Goal: Find specific page/section: Find specific page/section

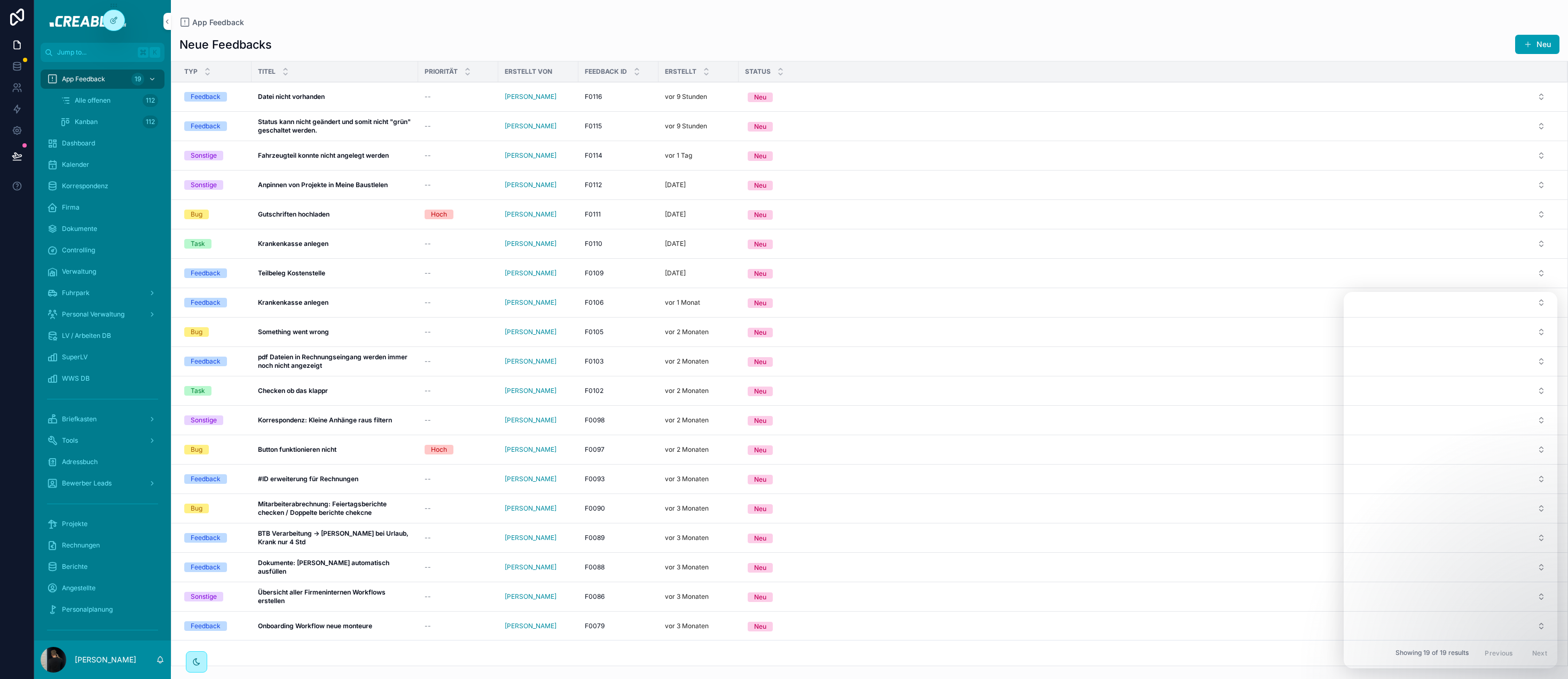
click at [428, 186] on span "--" at bounding box center [428, 185] width 6 height 9
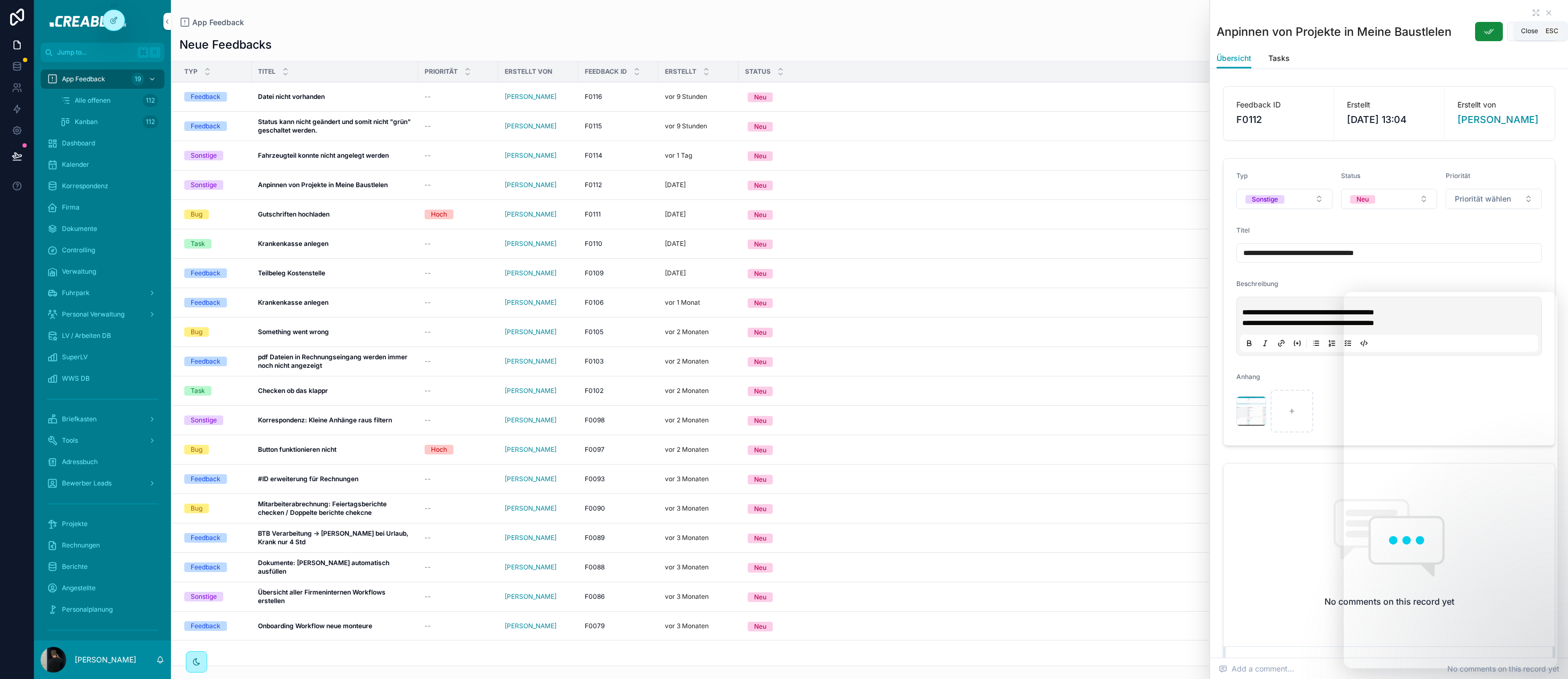
click at [1550, 13] on icon "scrollable content" at bounding box center [1548, 13] width 9 height 9
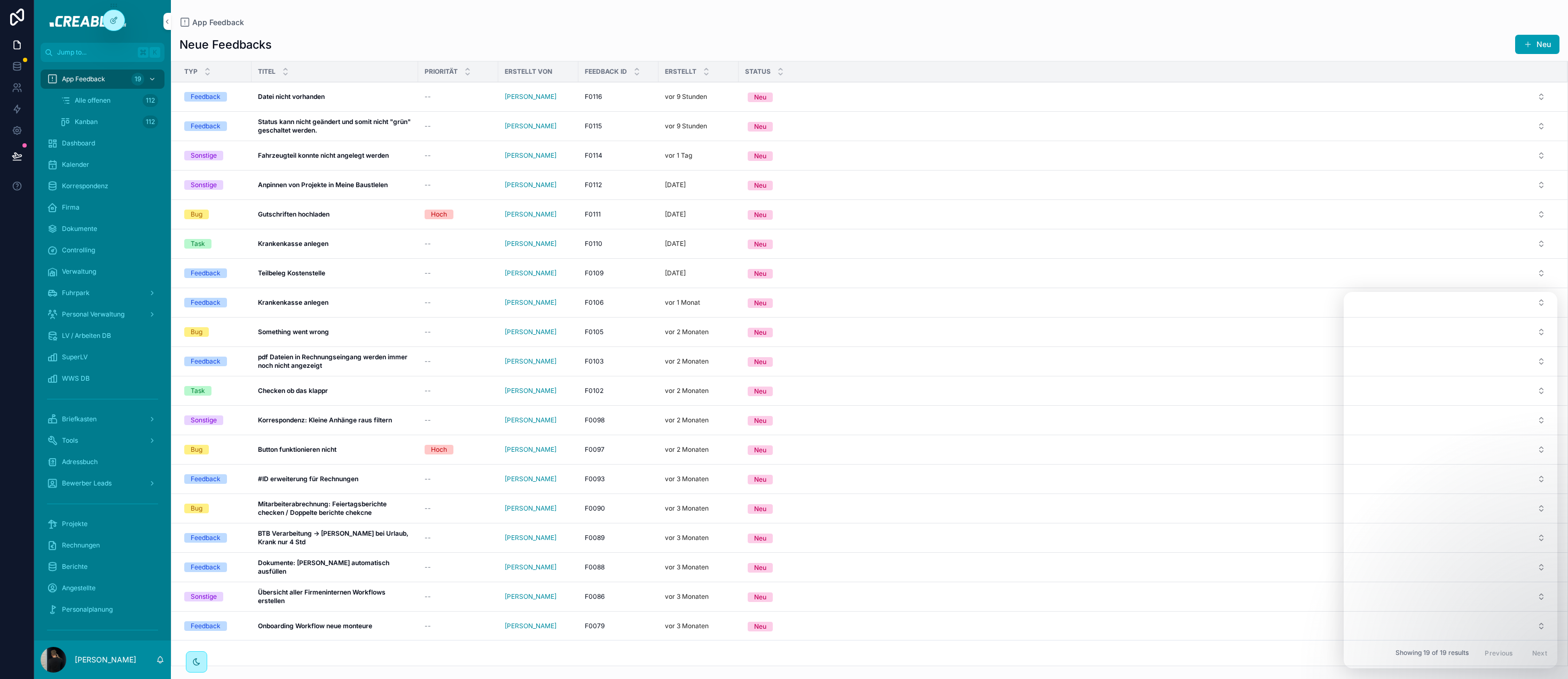
click at [77, 19] on img "scrollable content" at bounding box center [102, 21] width 120 height 17
click at [299, 219] on td "Gutschriften hochladen Gutschriften hochladen" at bounding box center [335, 213] width 167 height 29
click at [300, 216] on strong "Gutschriften hochladen" at bounding box center [294, 214] width 72 height 8
